Goal: Task Accomplishment & Management: Complete application form

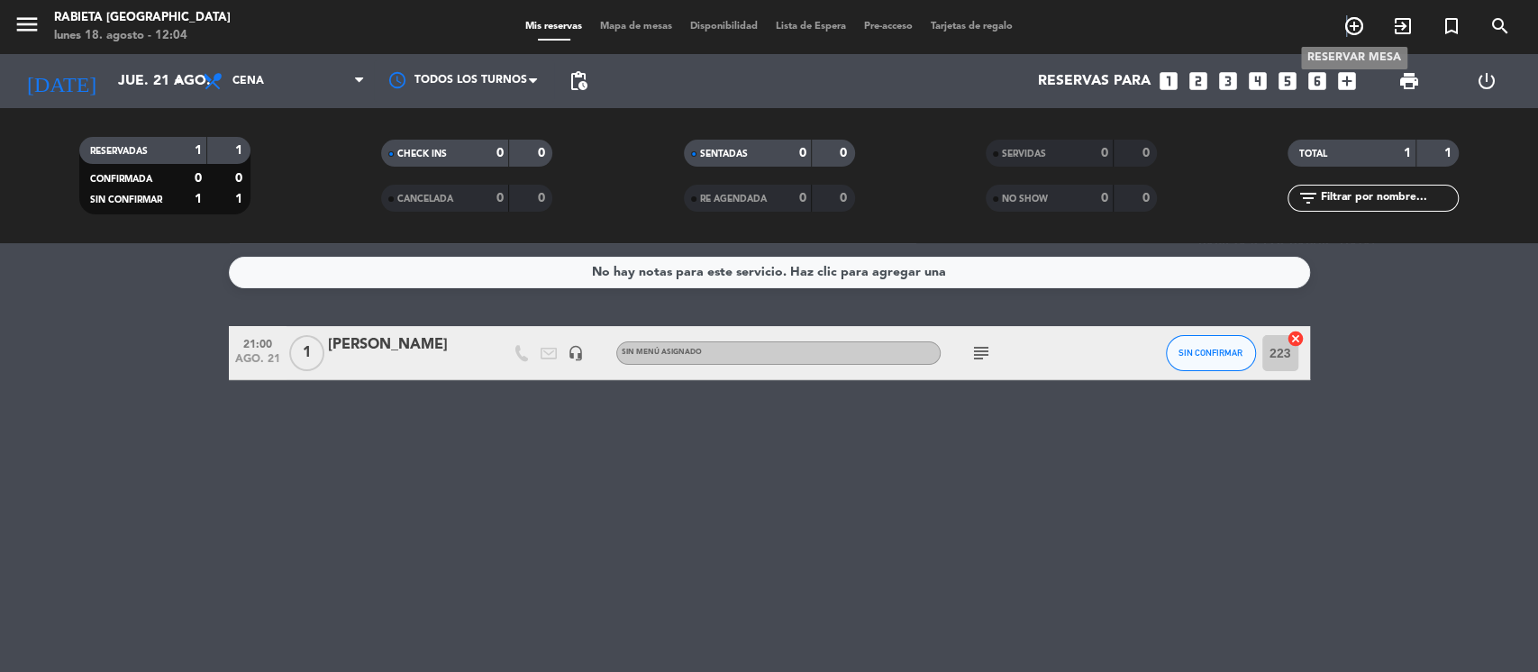
click at [1348, 23] on icon "add_circle_outline" at bounding box center [1355, 26] width 22 height 22
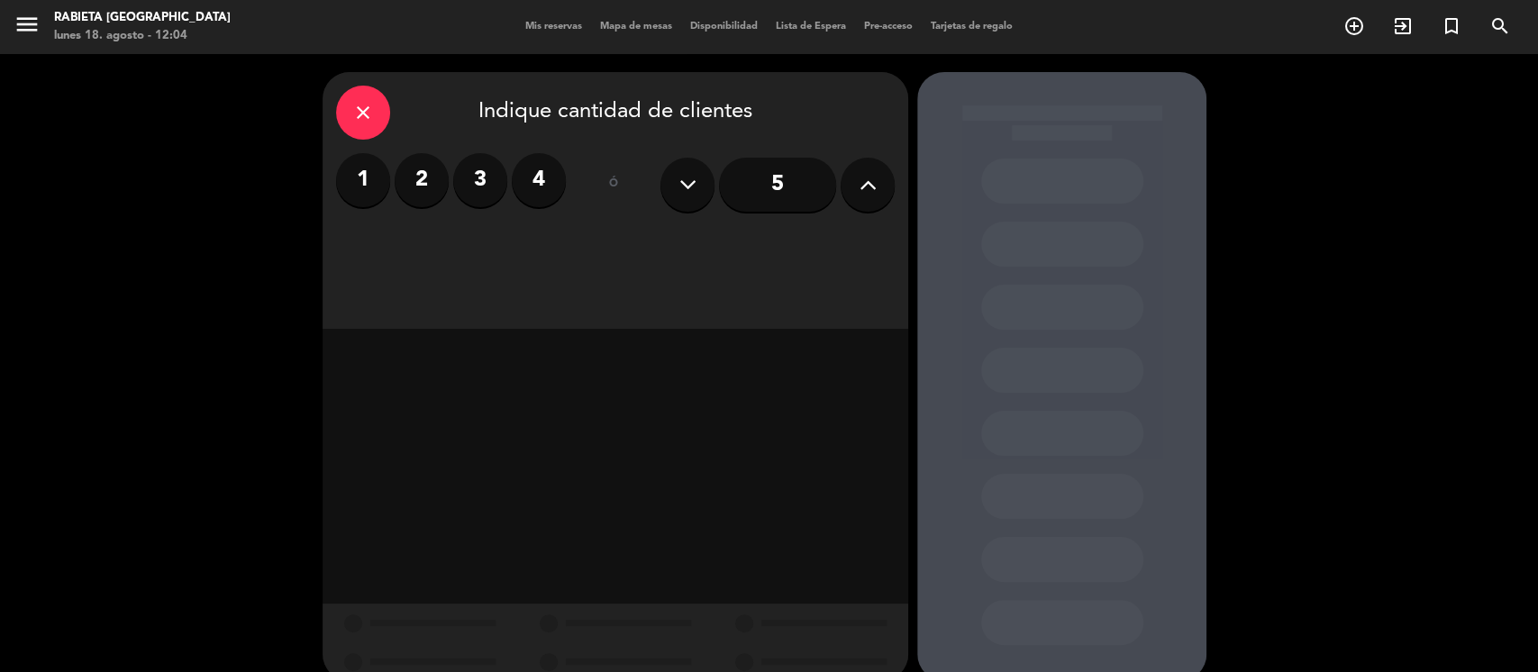
click at [1312, 271] on div "close Indique cantidad de clientes 1 2 3 4 ó 5" at bounding box center [769, 376] width 1538 height 645
click at [342, 191] on label "1" at bounding box center [363, 180] width 54 height 54
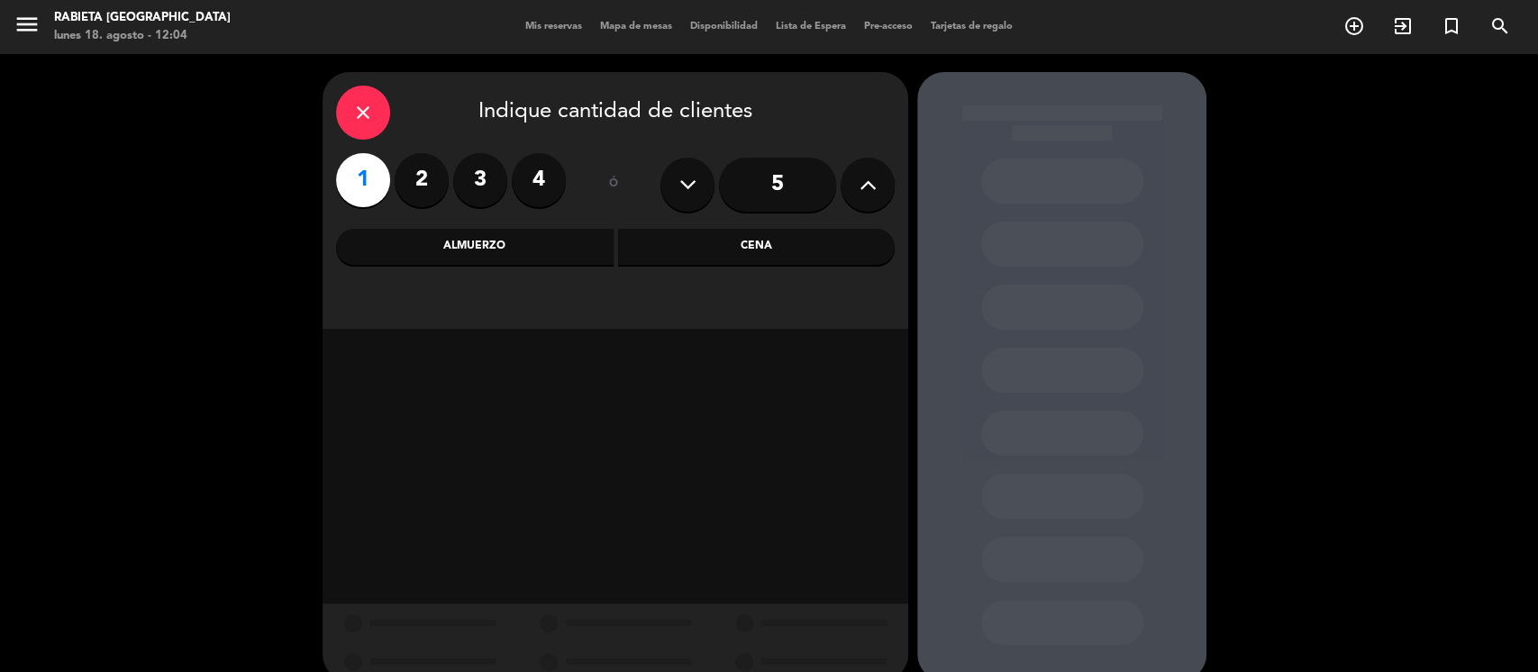
click at [790, 258] on div "Cena" at bounding box center [757, 247] width 278 height 36
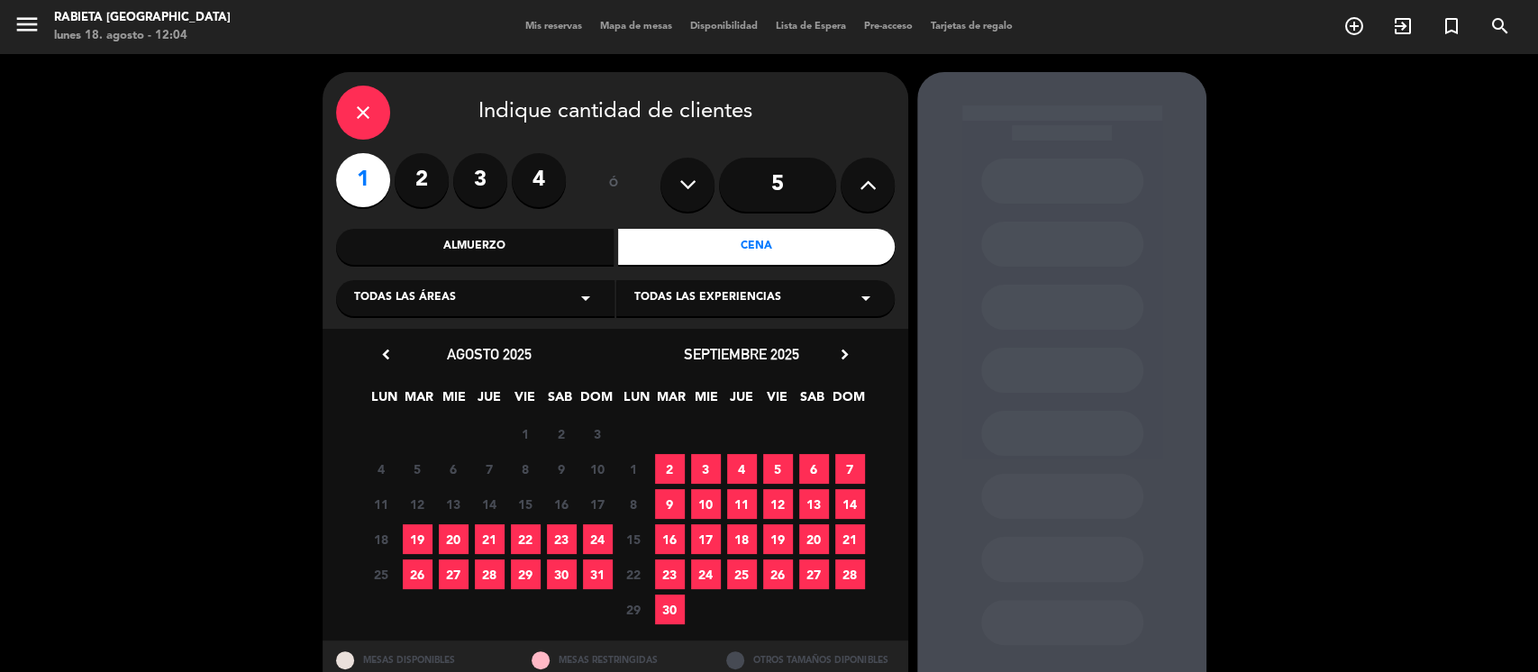
click at [562, 532] on span "23" at bounding box center [562, 539] width 30 height 30
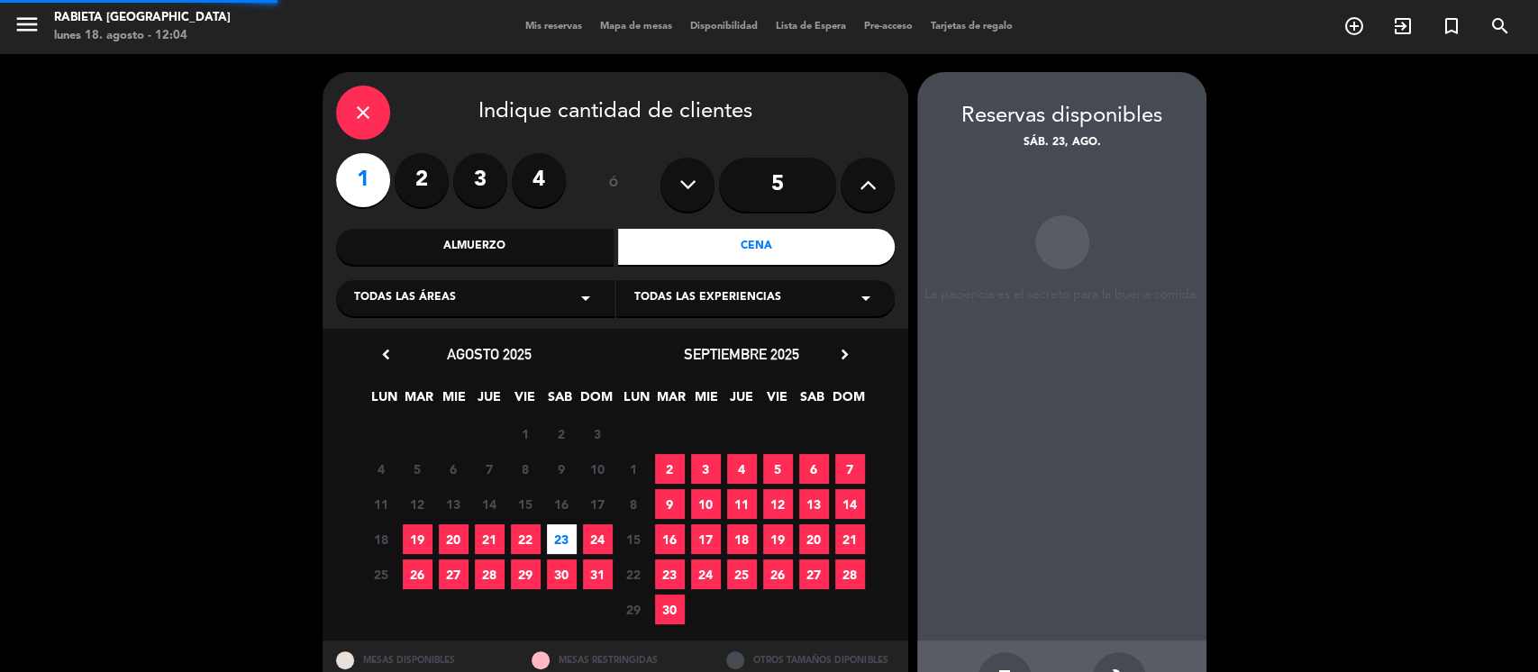
scroll to position [63, 0]
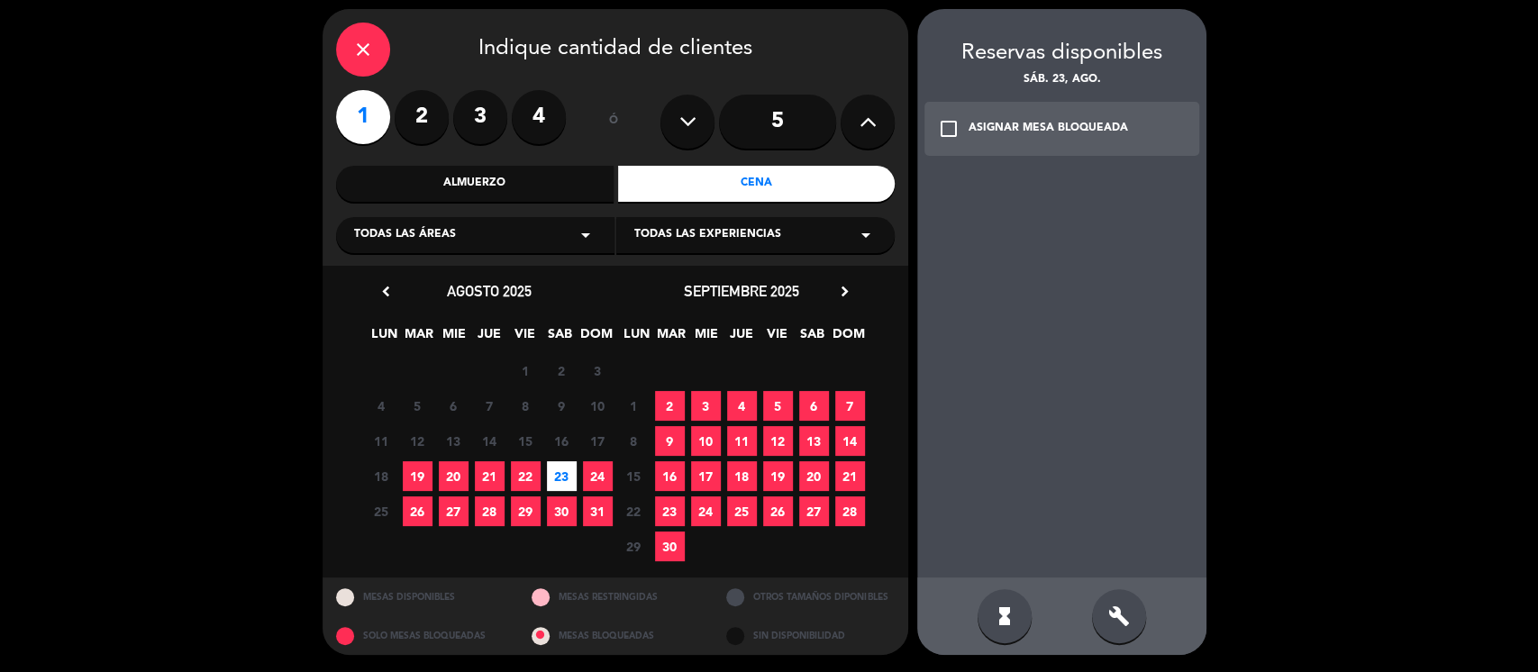
click at [1041, 133] on div "ASIGNAR MESA BLOQUEADA" at bounding box center [1049, 129] width 160 height 18
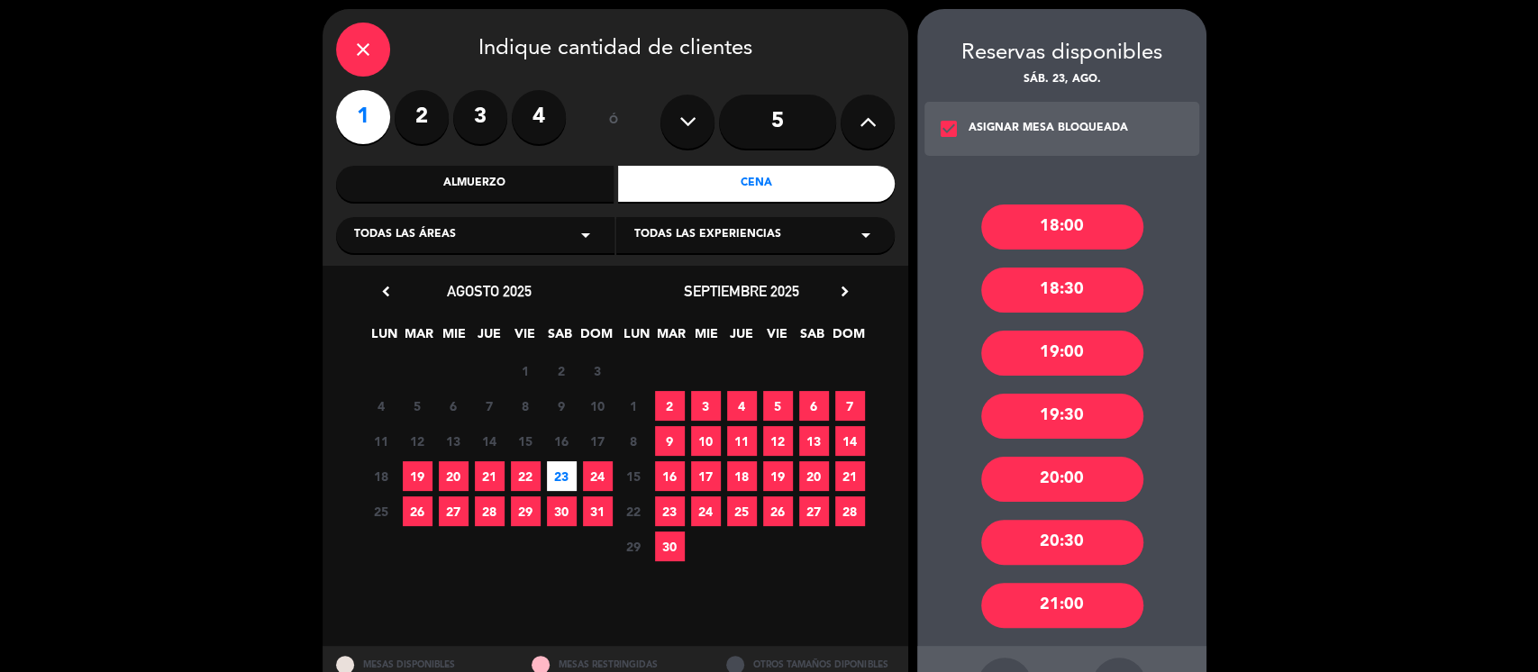
click at [1053, 476] on div "20:00" at bounding box center [1062, 479] width 162 height 45
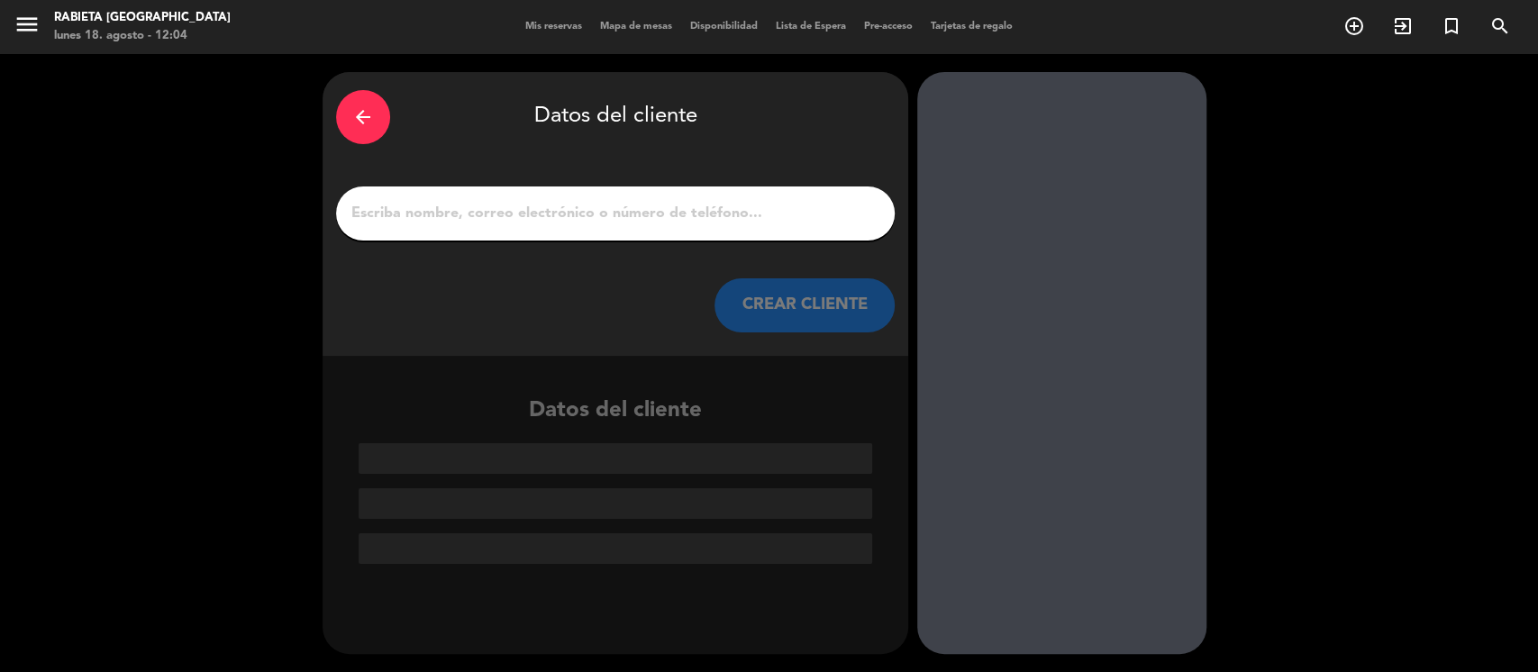
scroll to position [0, 0]
click at [549, 239] on div at bounding box center [615, 214] width 559 height 54
click at [544, 214] on input "1" at bounding box center [616, 213] width 532 height 25
paste input "[PERSON_NAME]"
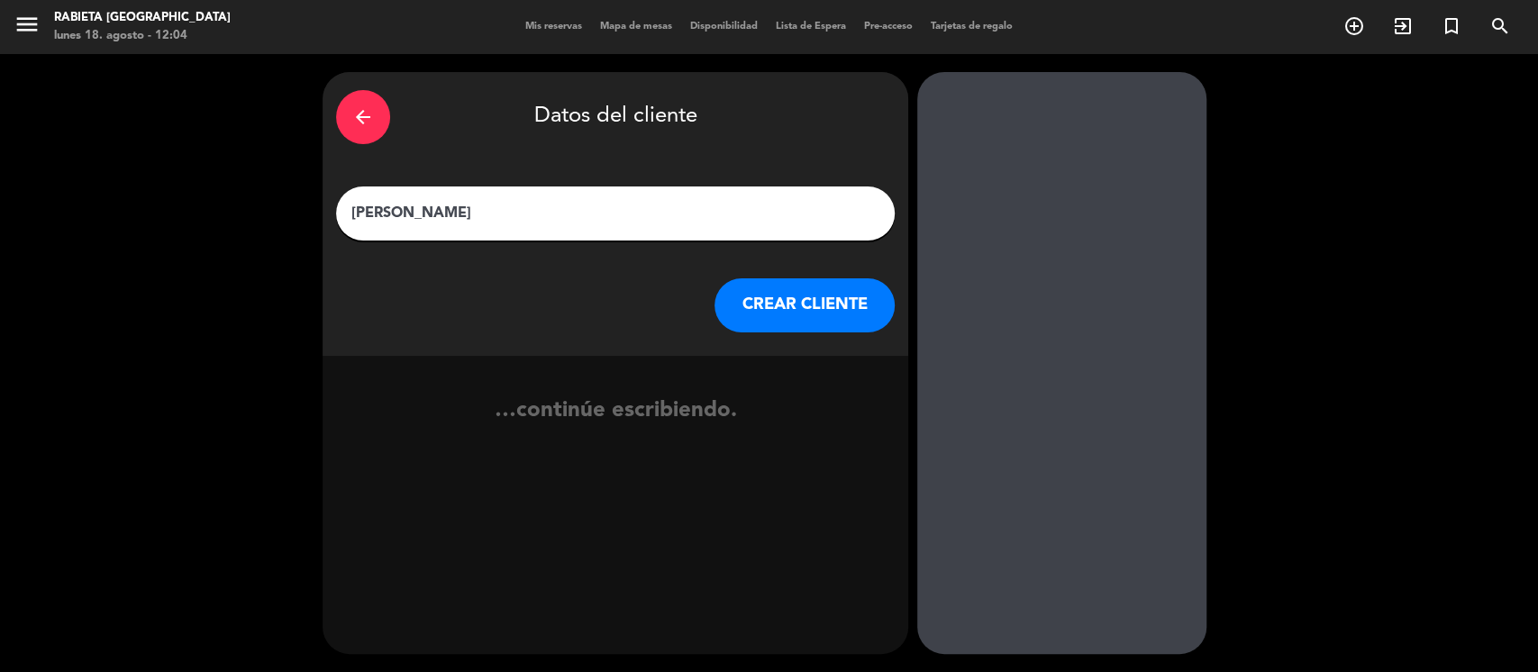
type input "[PERSON_NAME]"
click at [765, 306] on button "CREAR CLIENTE" at bounding box center [805, 305] width 180 height 54
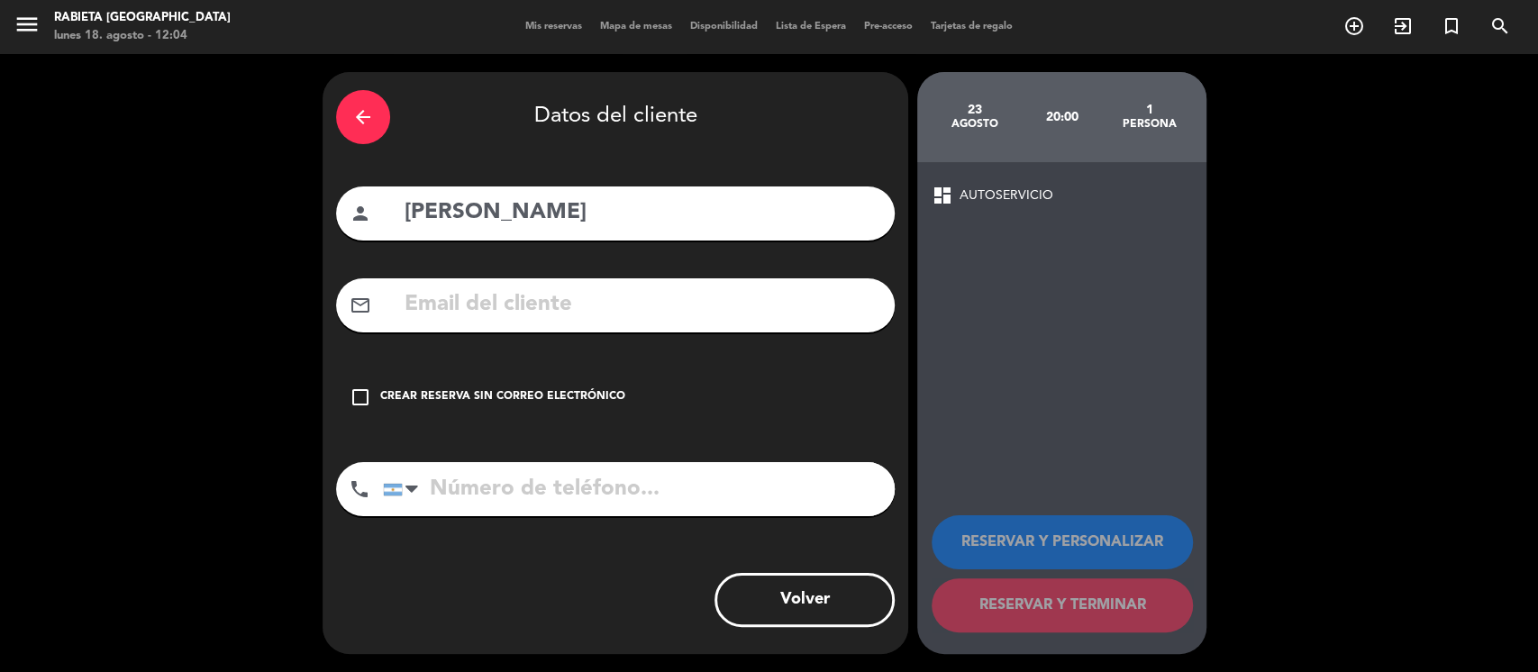
click at [513, 295] on input "text" at bounding box center [642, 305] width 479 height 37
paste input "[EMAIL_ADDRESS][DOMAIN_NAME]"
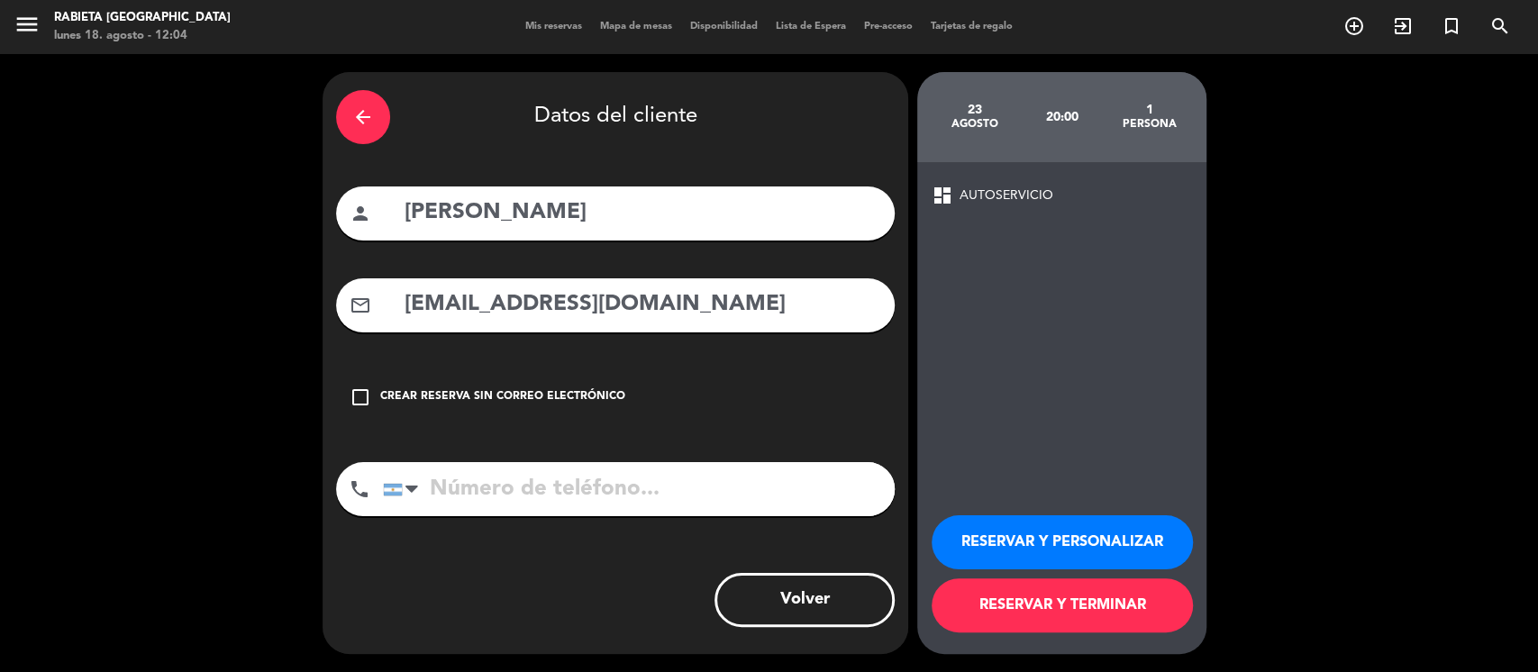
type input "[EMAIL_ADDRESS][DOMAIN_NAME]"
click at [1031, 541] on button "RESERVAR Y PERSONALIZAR" at bounding box center [1062, 542] width 261 height 54
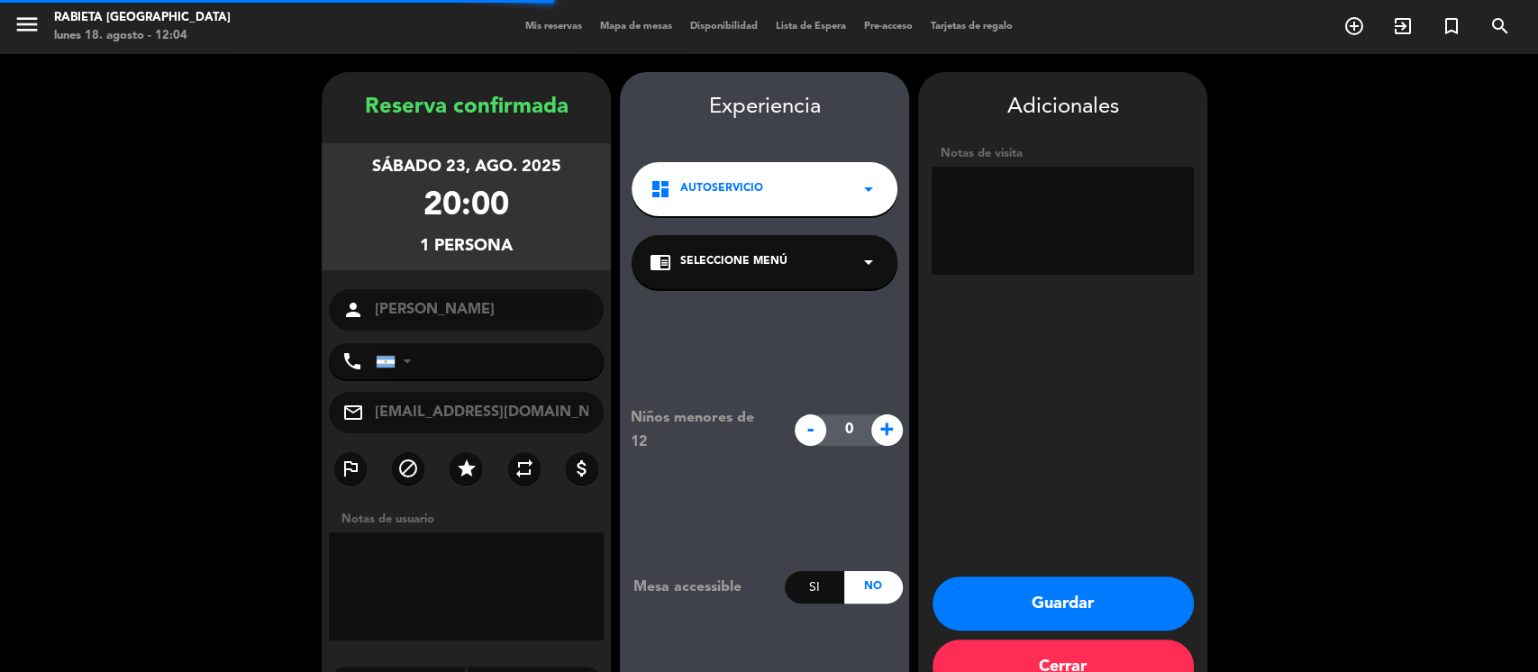
scroll to position [48, 0]
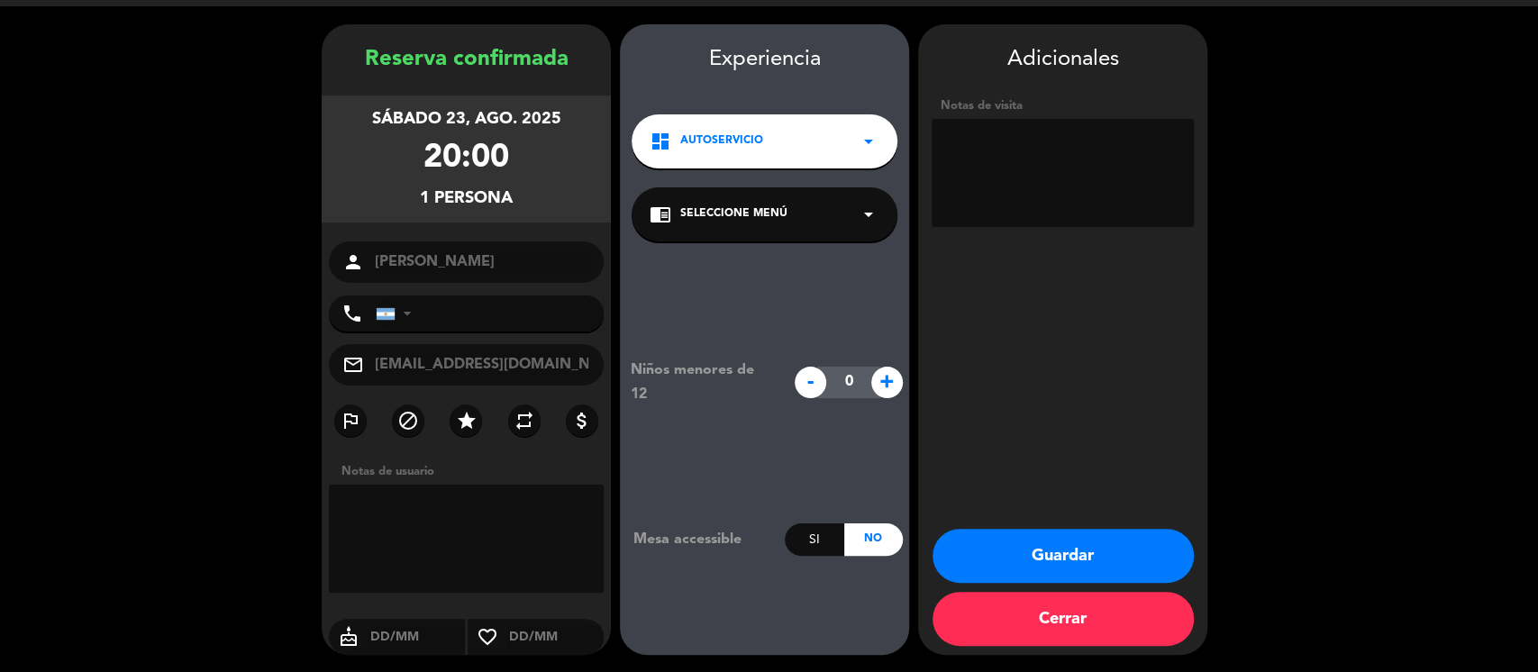
click at [1125, 180] on textarea at bounding box center [1063, 173] width 262 height 108
type textarea "20/25 pax, auto"
click at [1020, 561] on button "Guardar" at bounding box center [1063, 556] width 261 height 54
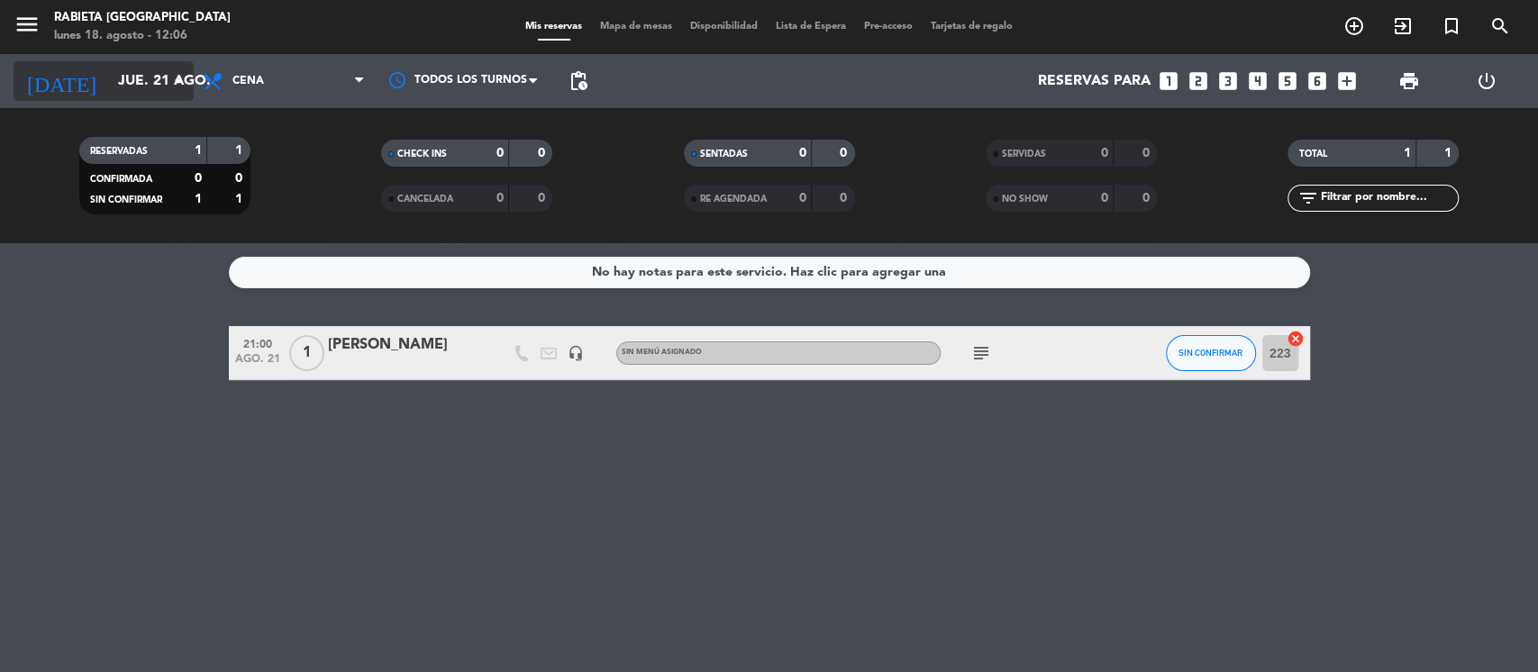
click at [131, 64] on input "jue. 21 ago." at bounding box center [204, 81] width 190 height 35
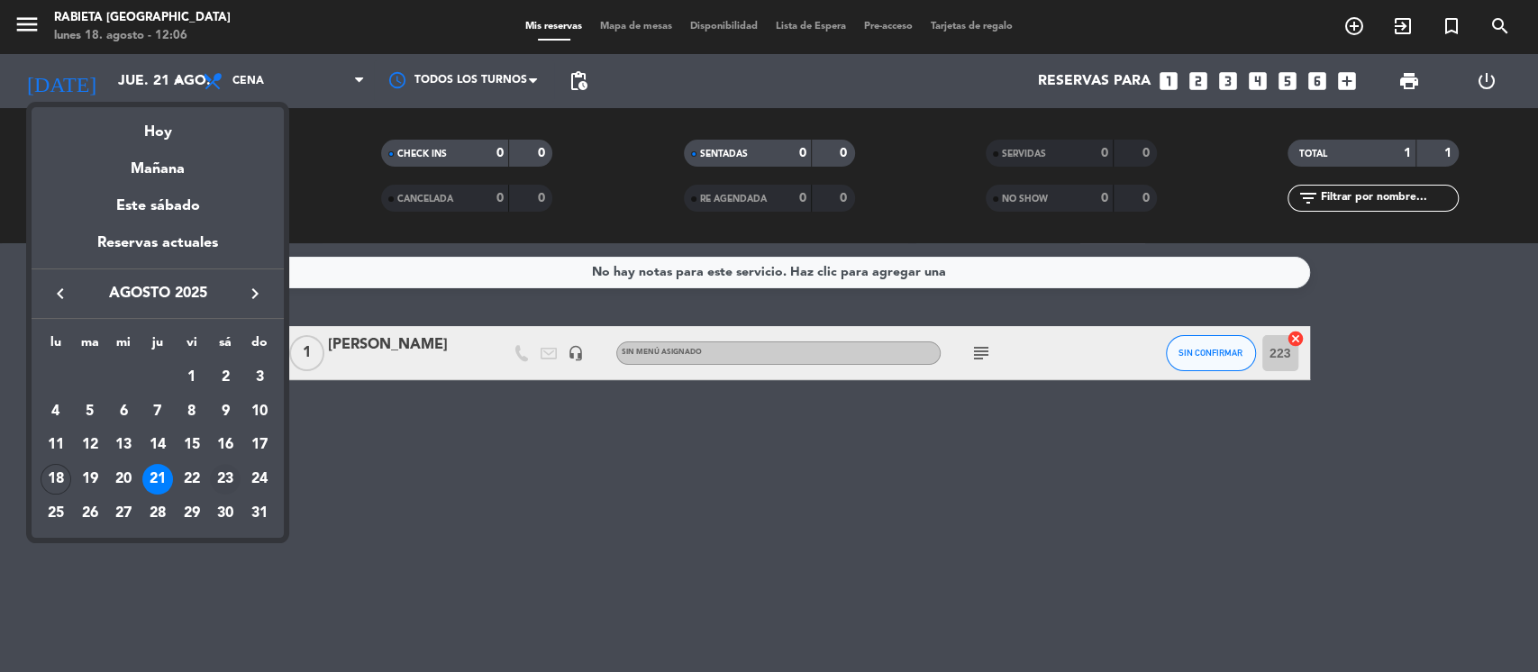
click at [232, 471] on div "23" at bounding box center [225, 479] width 31 height 31
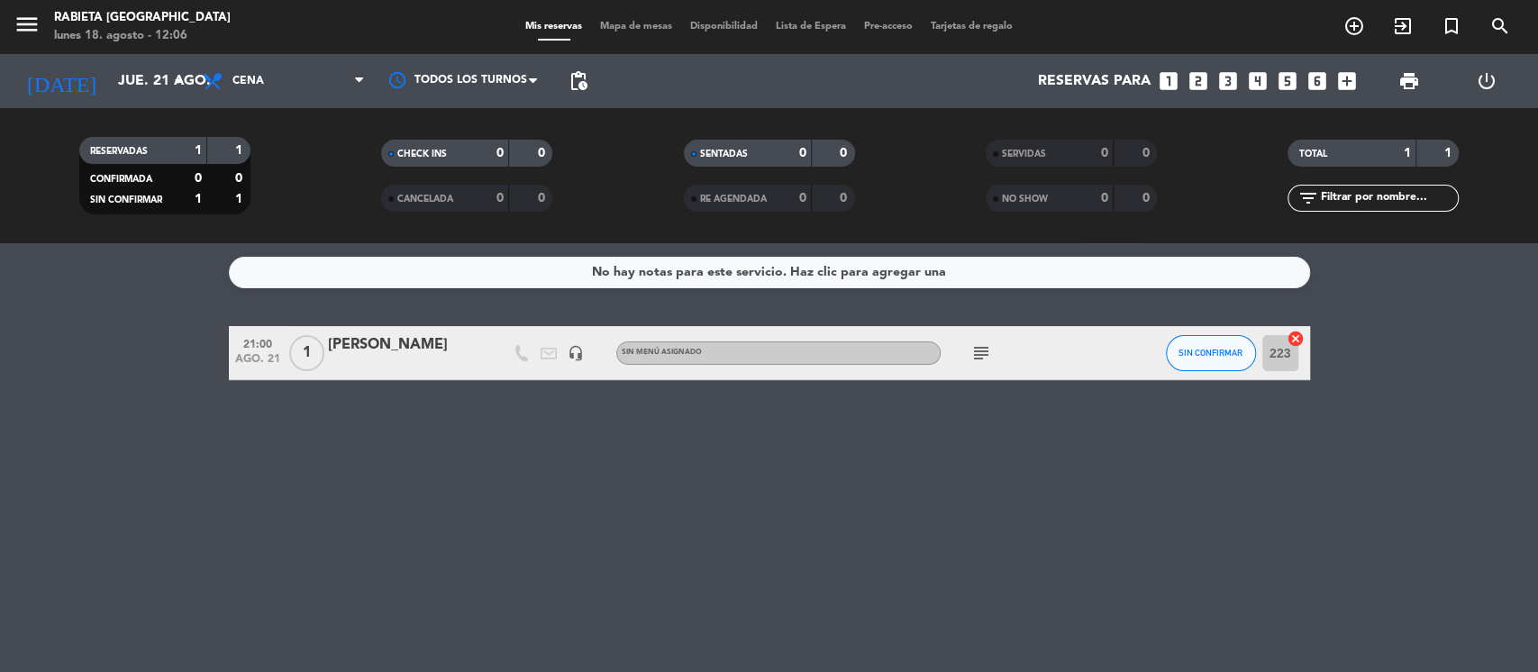
type input "sáb. 23 ago."
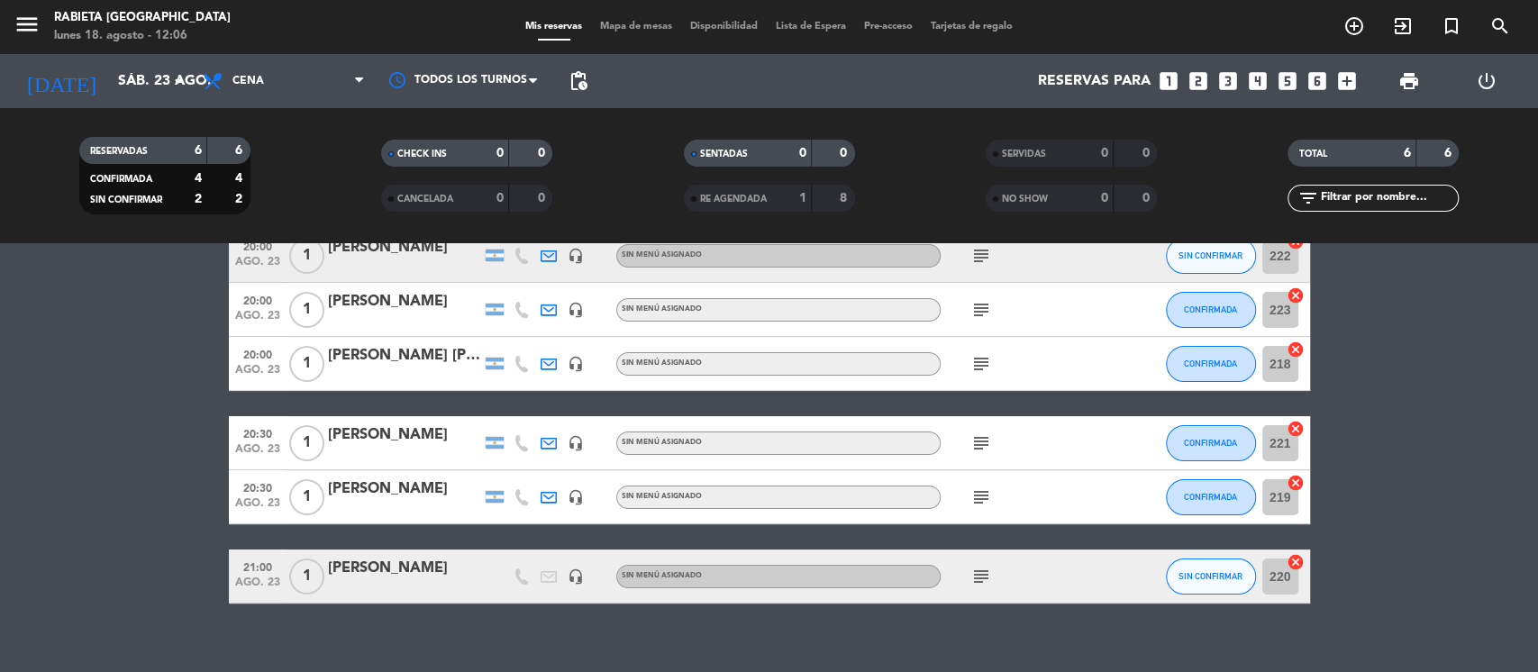
scroll to position [119, 0]
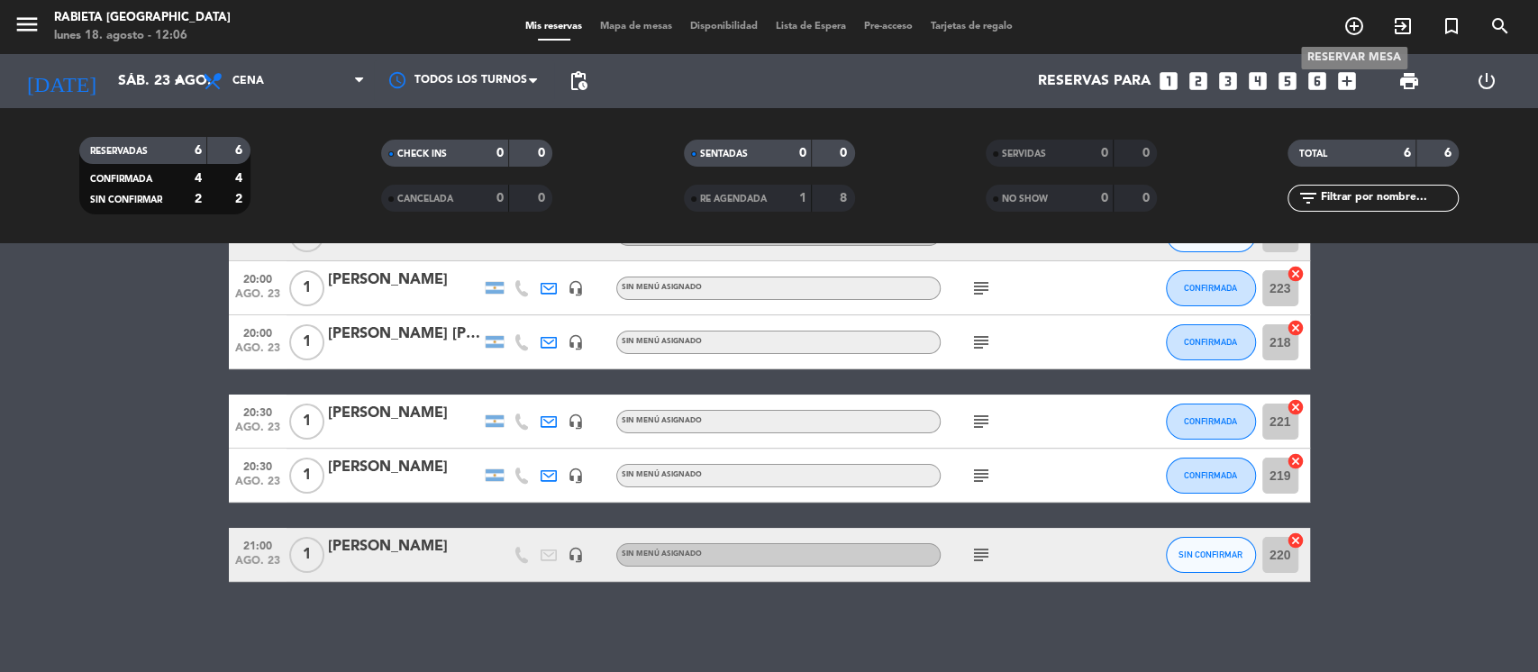
click at [1358, 25] on icon "add_circle_outline" at bounding box center [1355, 26] width 22 height 22
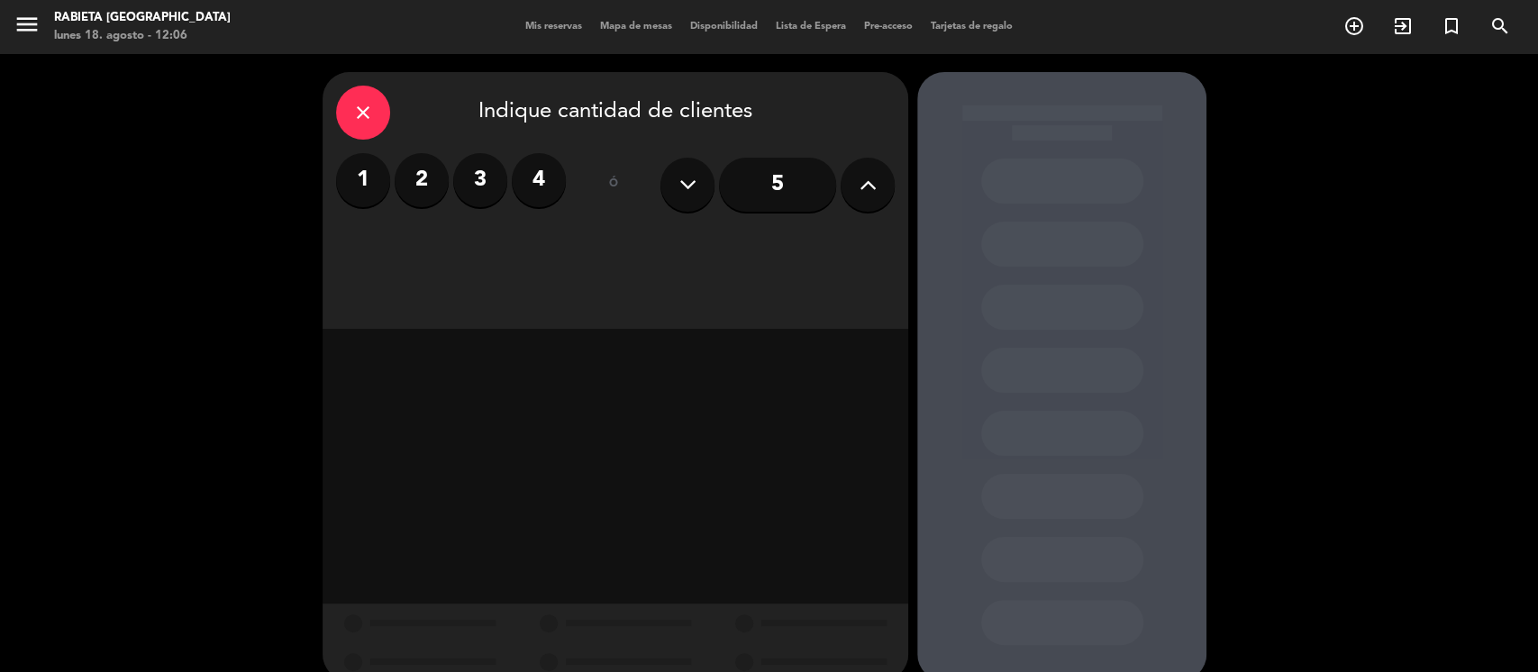
drag, startPoint x: 1311, startPoint y: 248, endPoint x: 575, endPoint y: 196, distance: 738.0
click at [1311, 248] on div "close Indique cantidad de clientes 1 2 3 4 ó 5" at bounding box center [769, 376] width 1538 height 645
click at [360, 169] on label "1" at bounding box center [363, 180] width 54 height 54
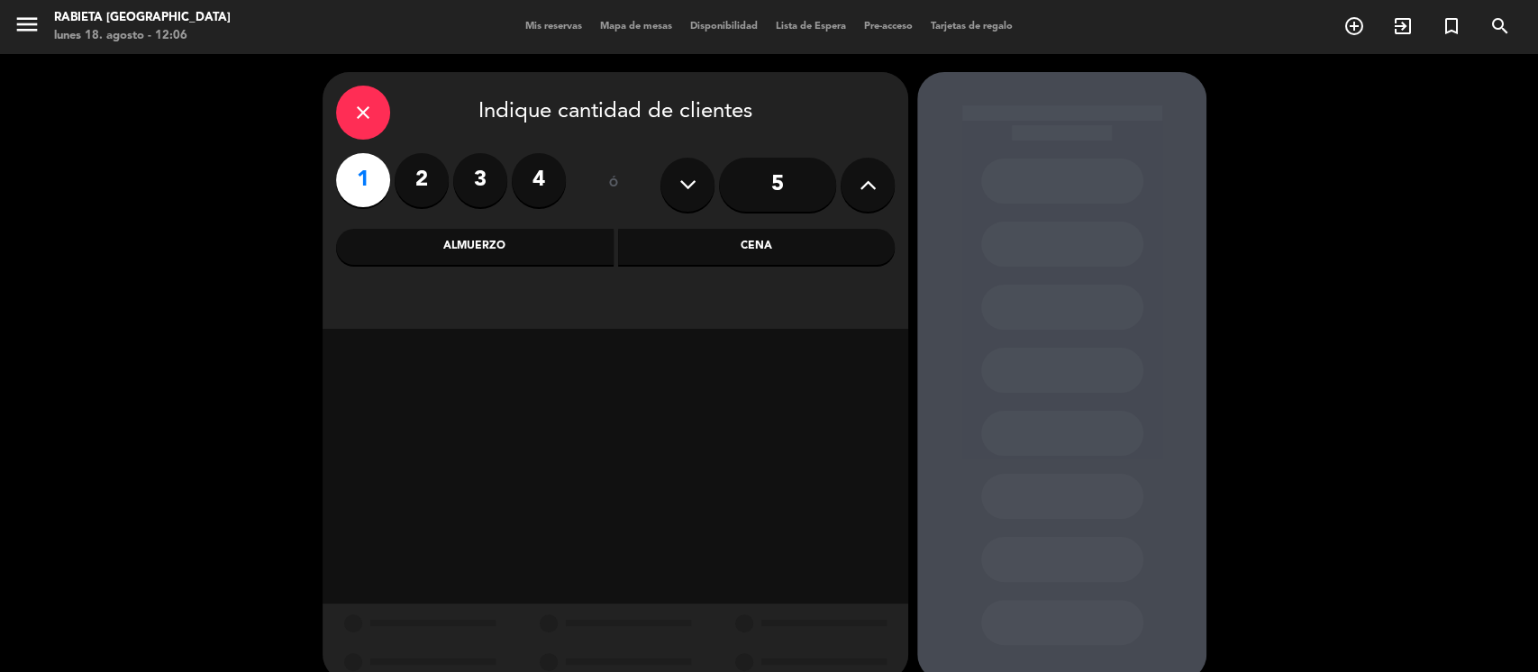
click at [761, 240] on div "Cena" at bounding box center [757, 247] width 278 height 36
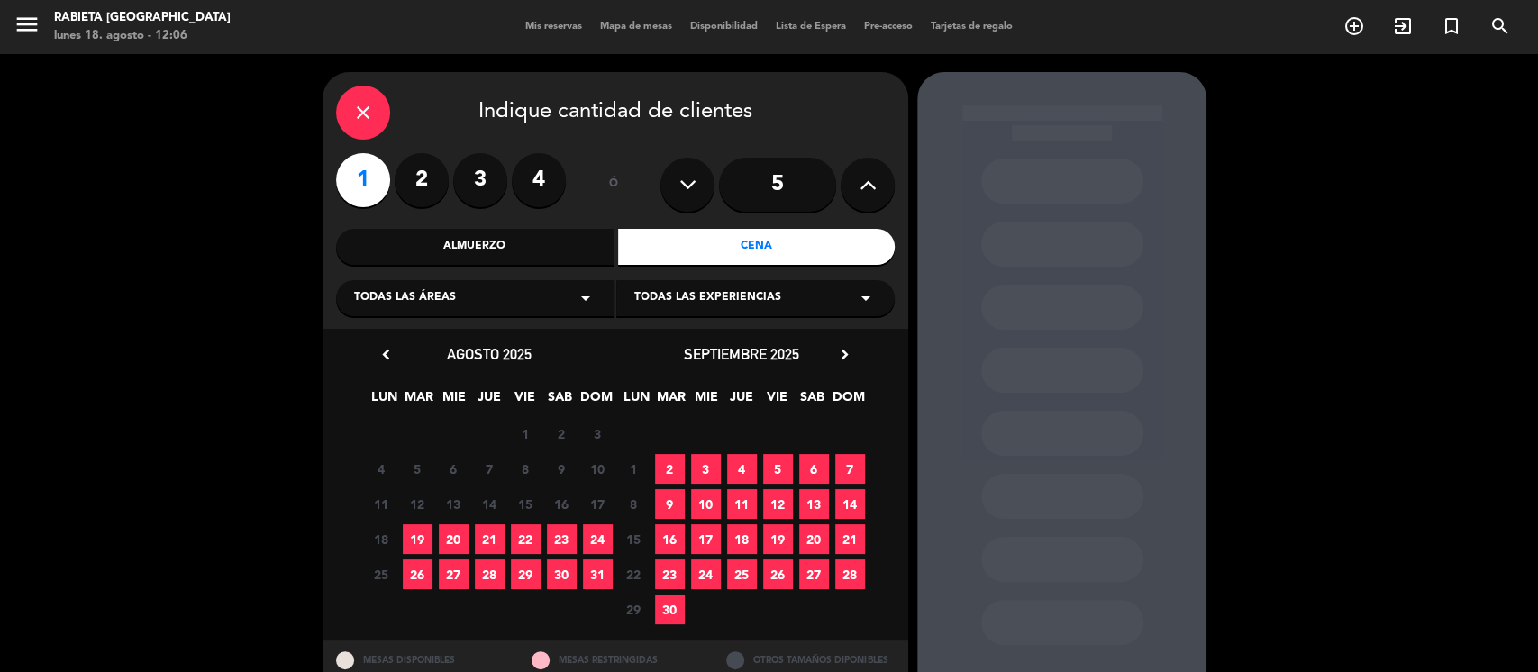
click at [1375, 337] on div "close Indique cantidad de clientes 1 2 3 4 ó 5 Almuerzo Cena Todas las áreas ar…" at bounding box center [769, 395] width 1538 height 682
click at [558, 536] on span "23" at bounding box center [562, 539] width 30 height 30
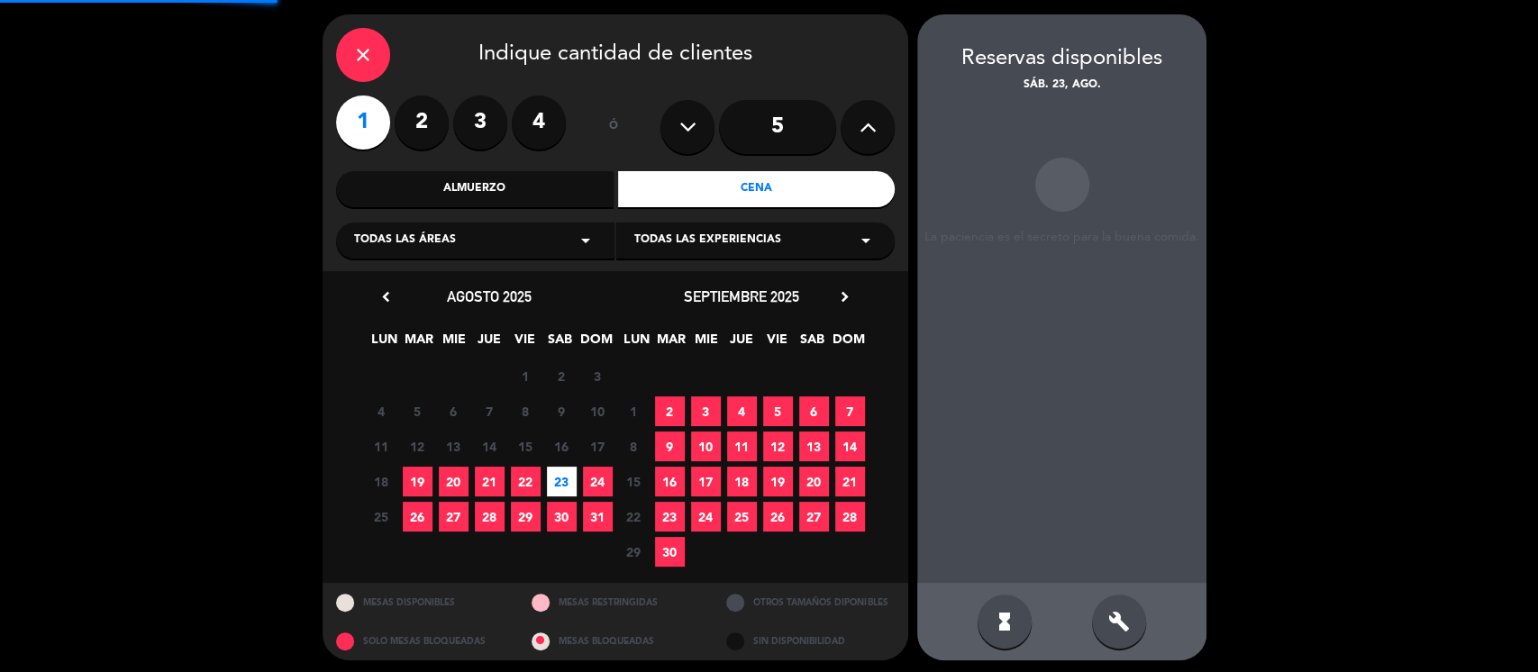
scroll to position [63, 0]
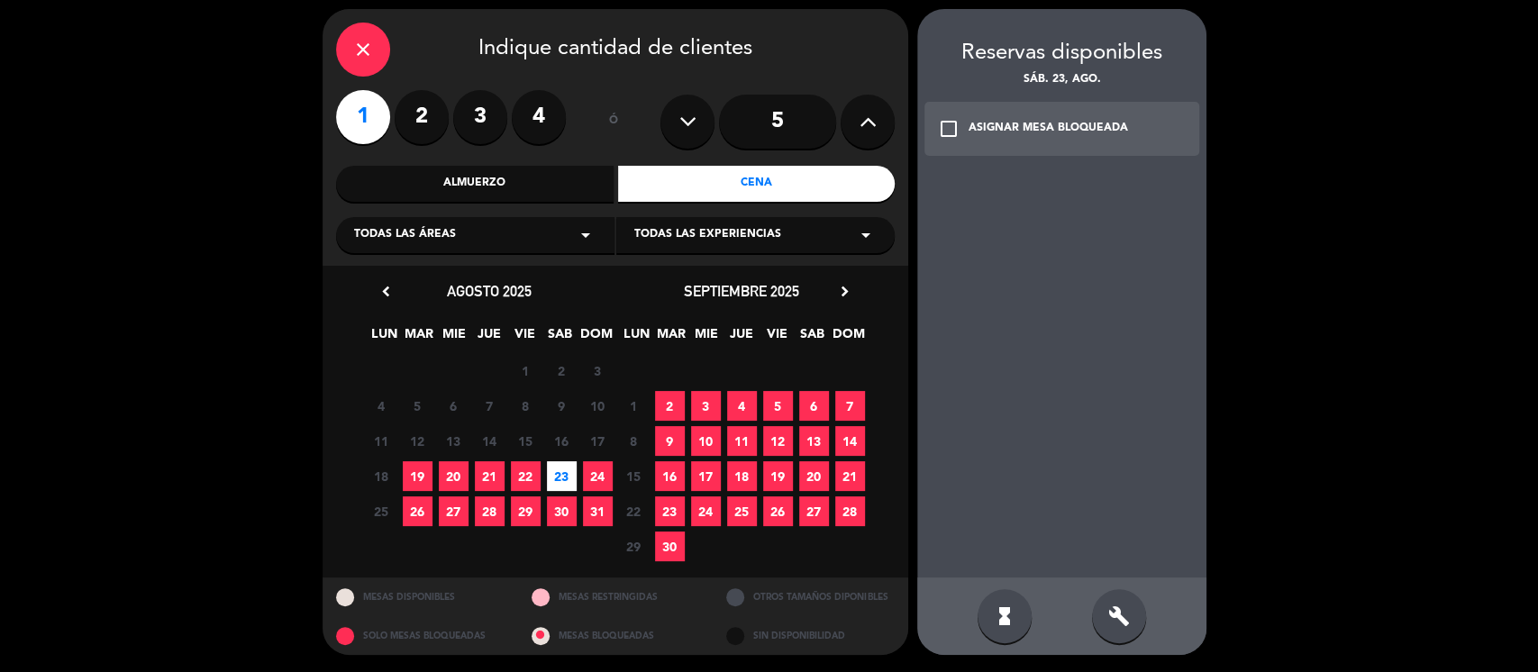
click at [1046, 115] on div "check_box_outline_blank ASIGNAR MESA BLOQUEADA" at bounding box center [1062, 129] width 275 height 54
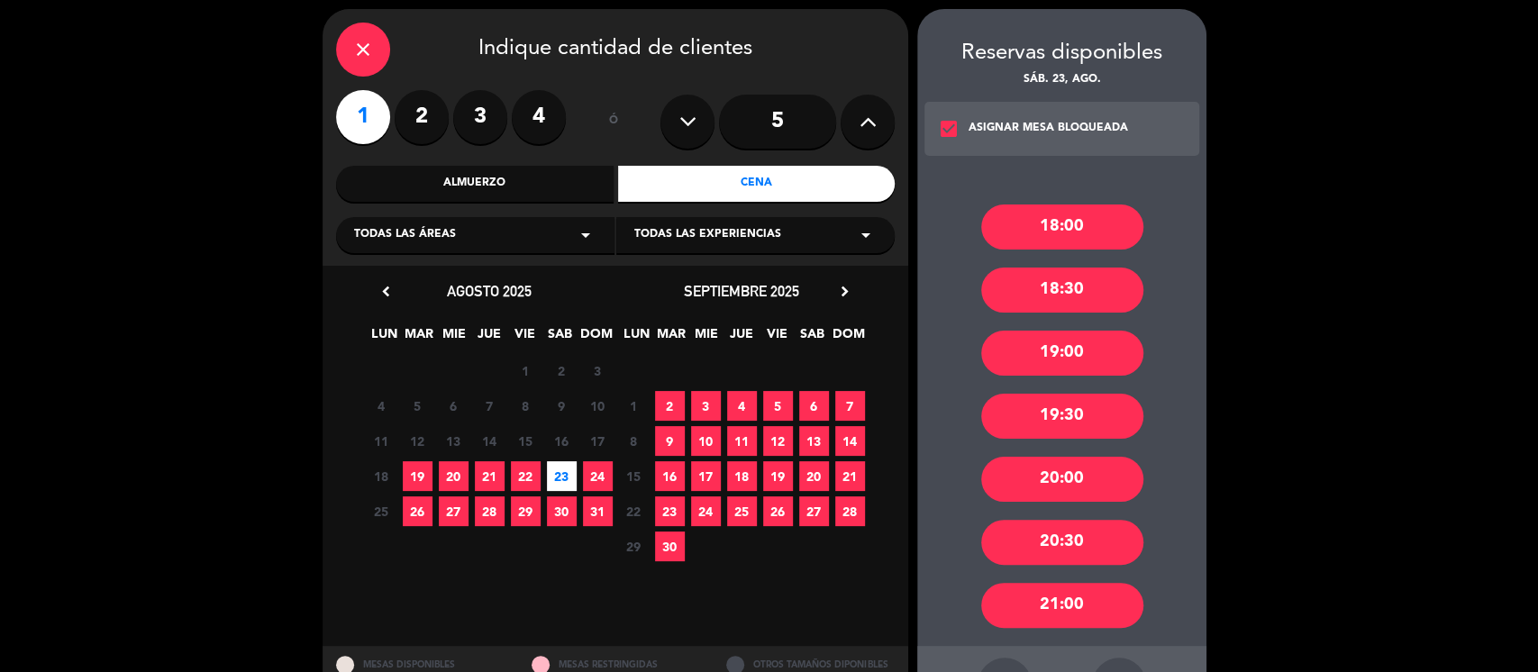
click at [1091, 545] on div "20:30" at bounding box center [1062, 542] width 162 height 45
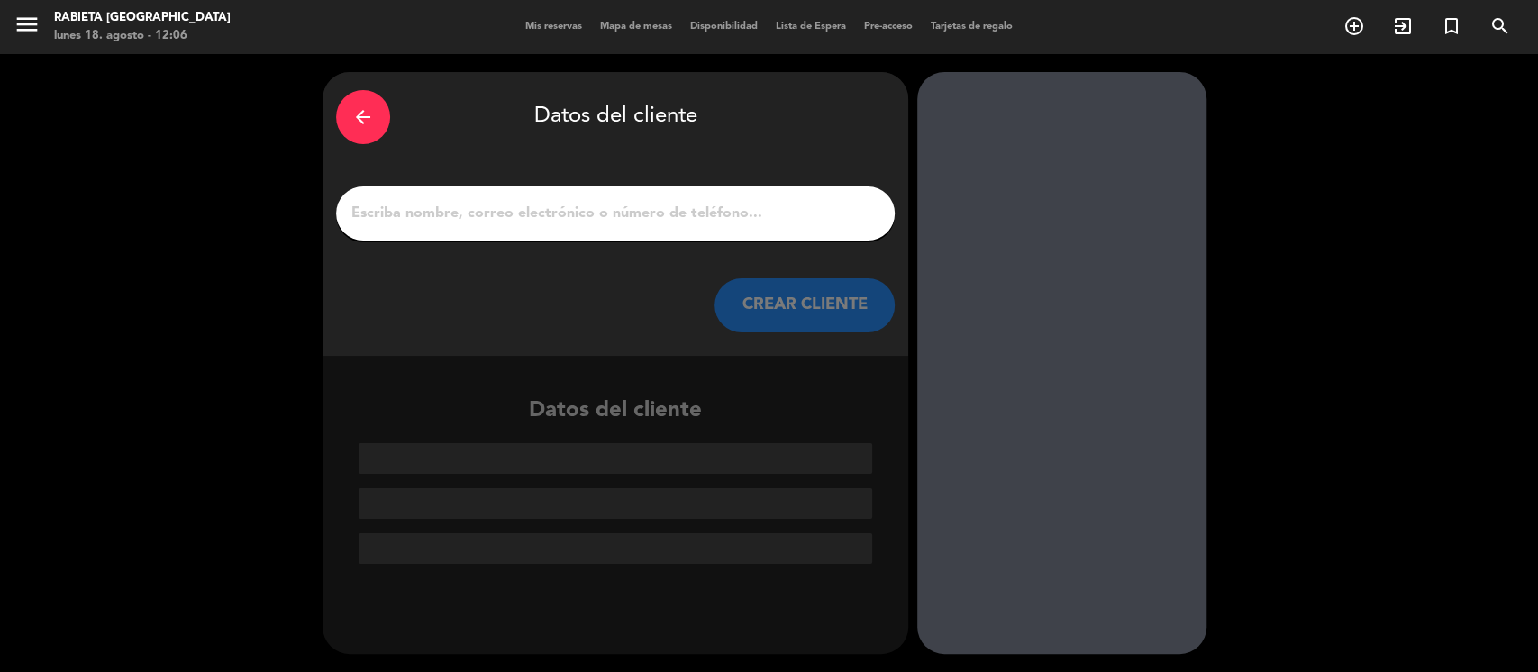
scroll to position [0, 0]
click at [512, 201] on input "1" at bounding box center [616, 213] width 532 height 25
paste input "[PERSON_NAME]"
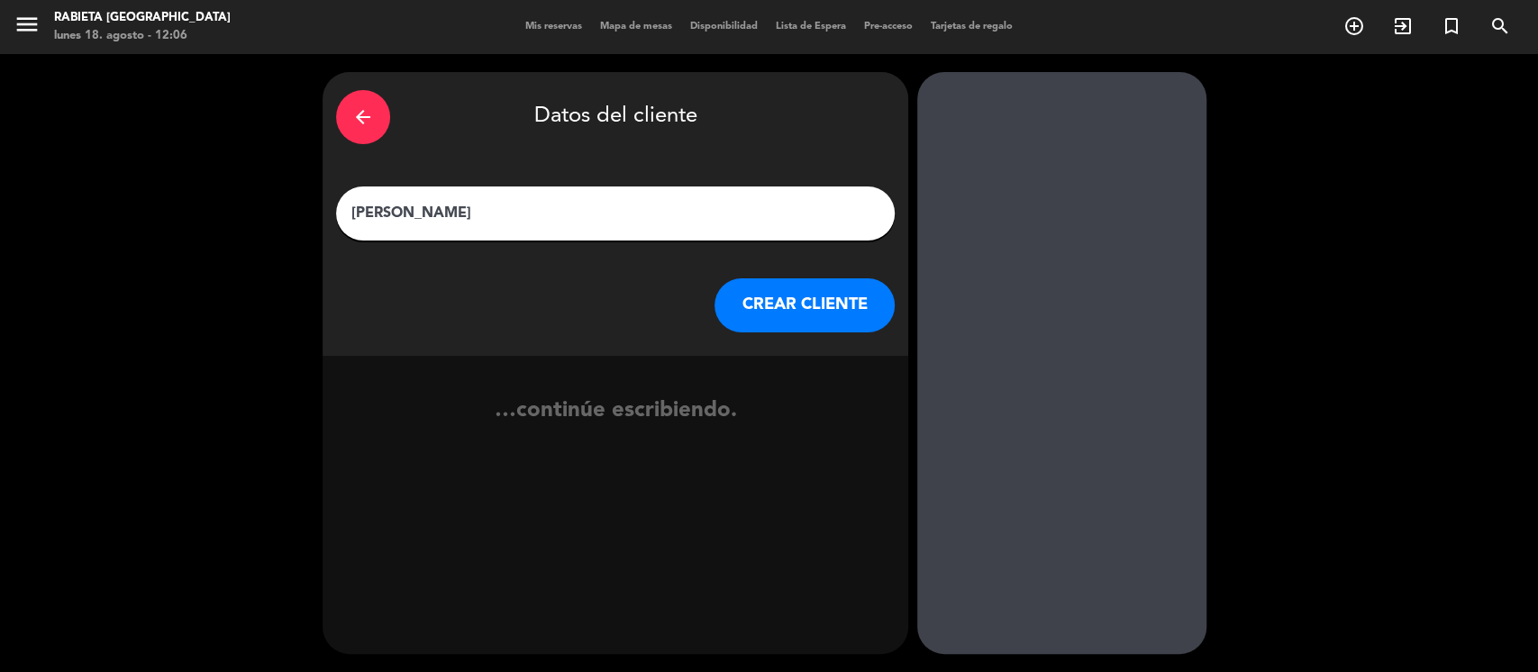
type input "[PERSON_NAME]"
click at [765, 305] on button "CREAR CLIENTE" at bounding box center [805, 305] width 180 height 54
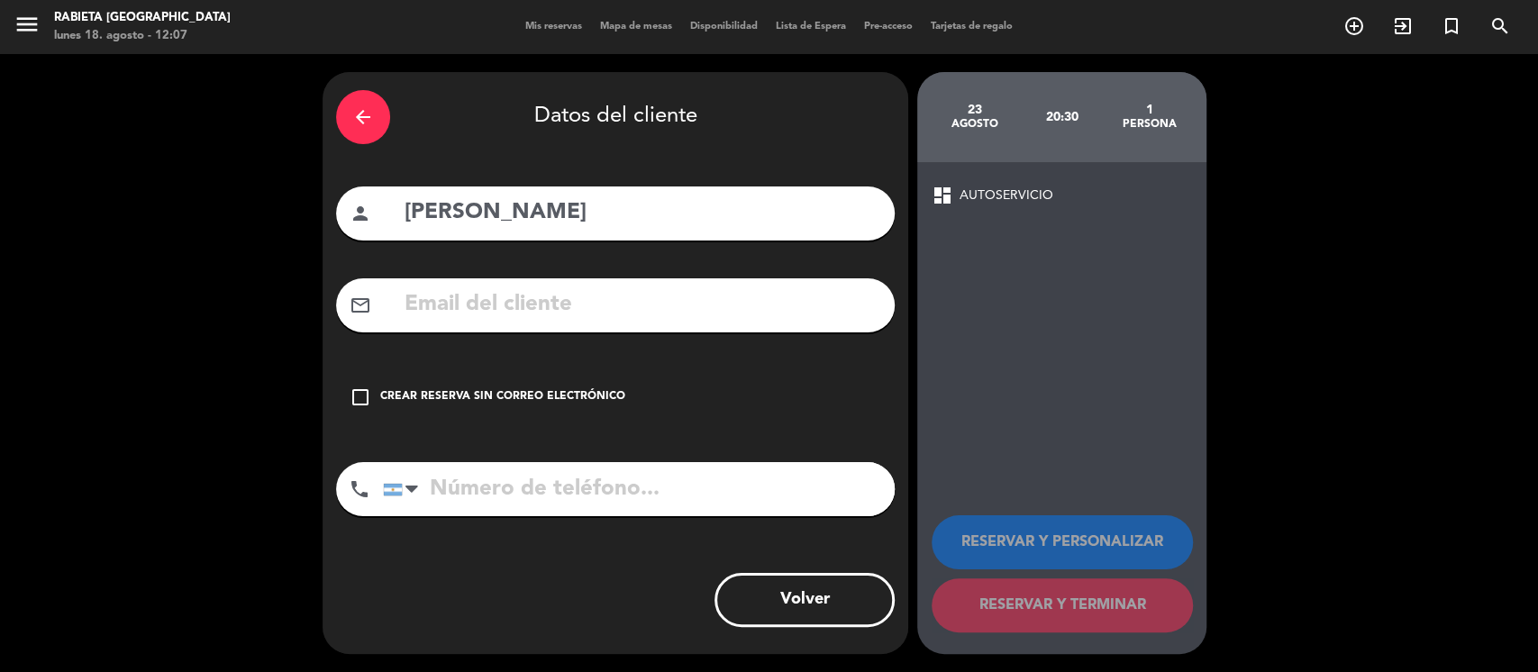
click at [557, 305] on input "text" at bounding box center [642, 305] width 479 height 37
paste input "[EMAIL_ADDRESS][DOMAIN_NAME]"
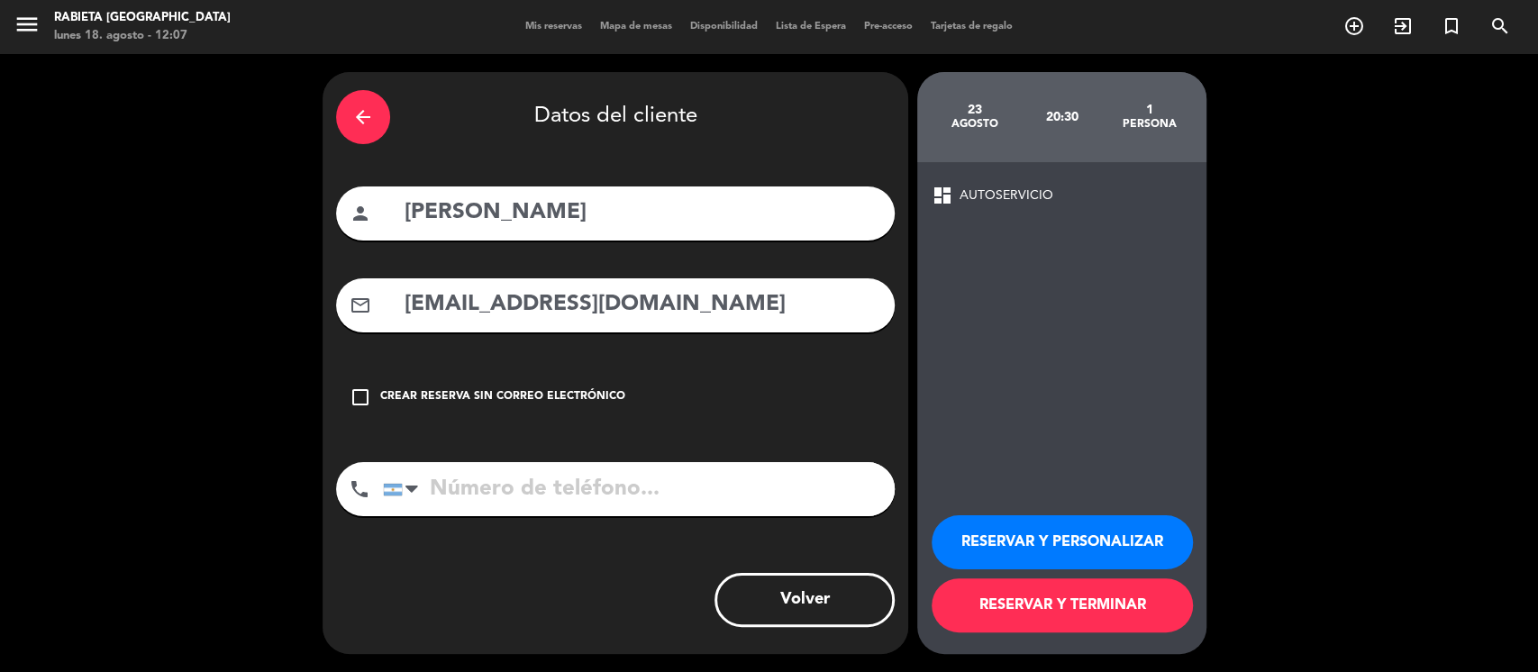
type input "[EMAIL_ADDRESS][DOMAIN_NAME]"
click at [1038, 528] on button "RESERVAR Y PERSONALIZAR" at bounding box center [1062, 542] width 261 height 54
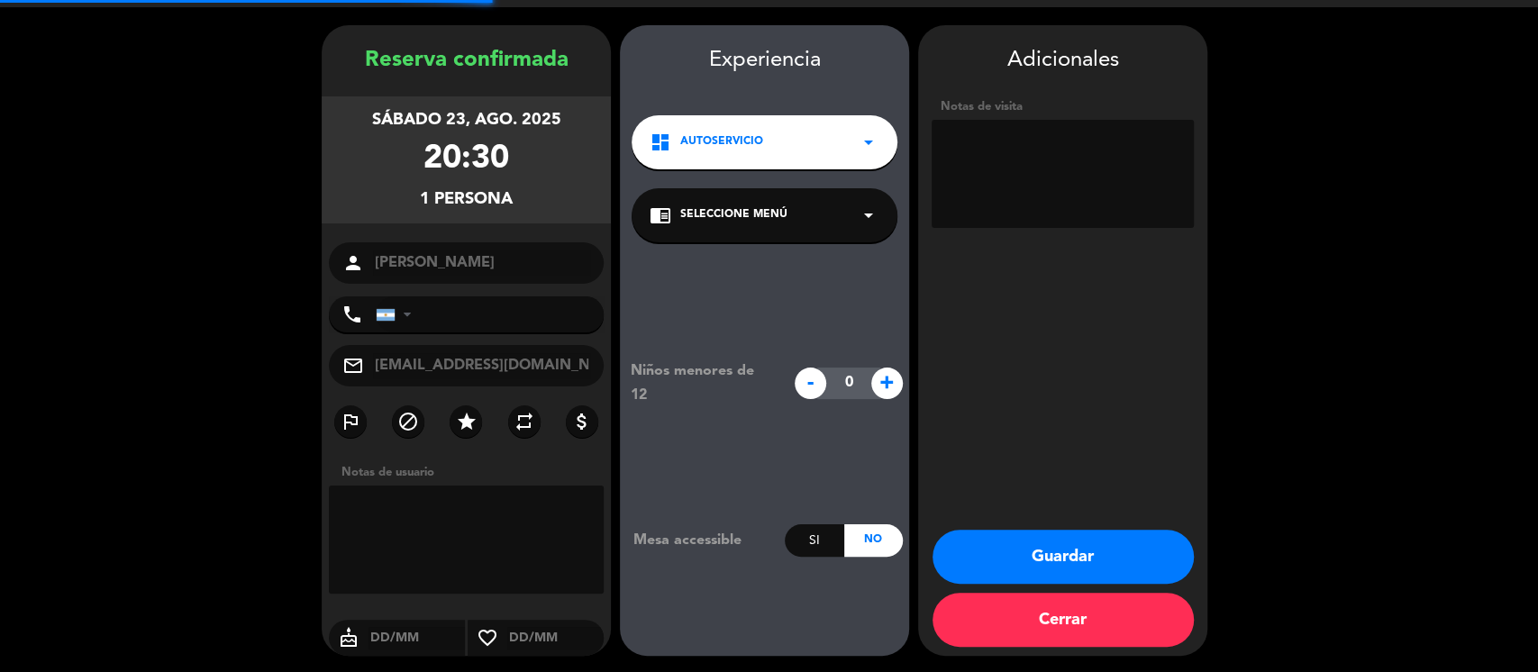
scroll to position [48, 0]
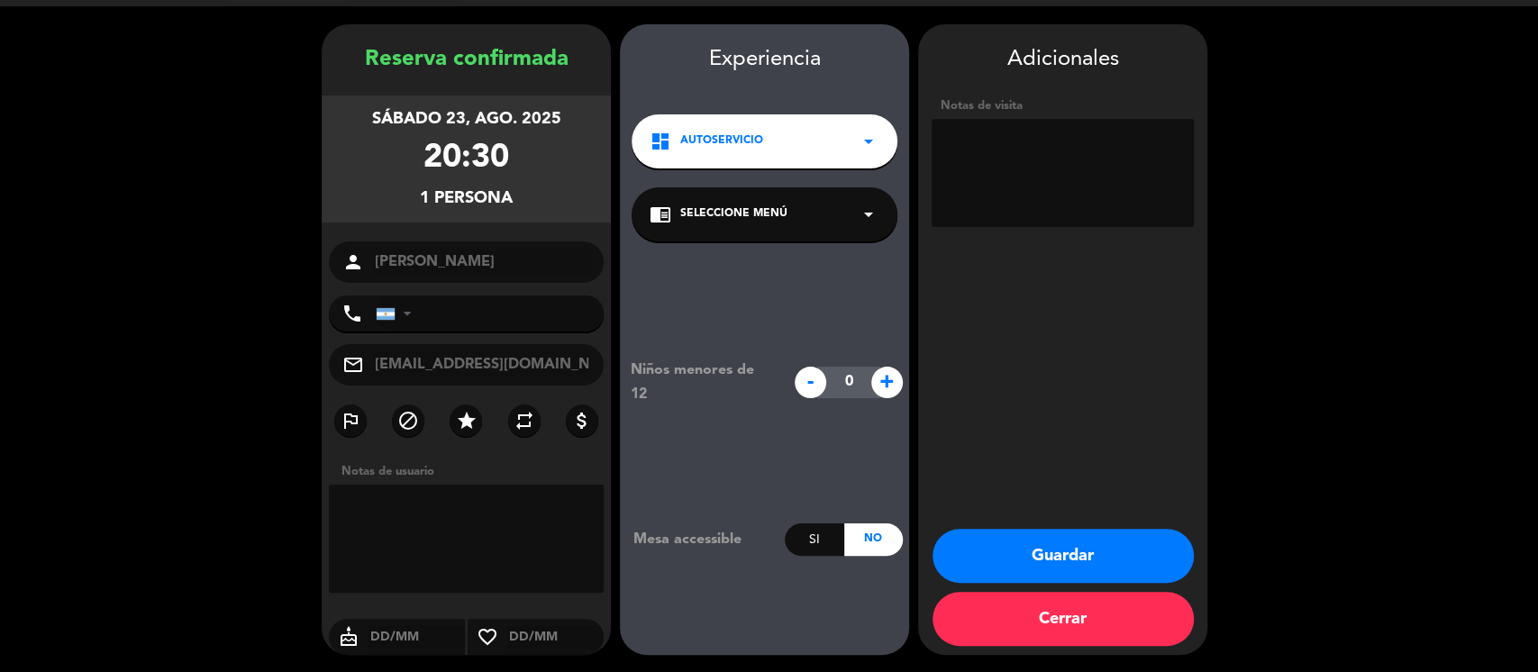
click at [1120, 223] on textarea at bounding box center [1063, 173] width 262 height 108
click at [1072, 173] on textarea at bounding box center [1063, 173] width 262 height 108
type textarea "18 pax, auto (preferentemente zona cerrada)"
click at [1151, 178] on textarea at bounding box center [1063, 173] width 262 height 108
click at [1136, 557] on button "Guardar" at bounding box center [1063, 556] width 261 height 54
